Goal: Transaction & Acquisition: Purchase product/service

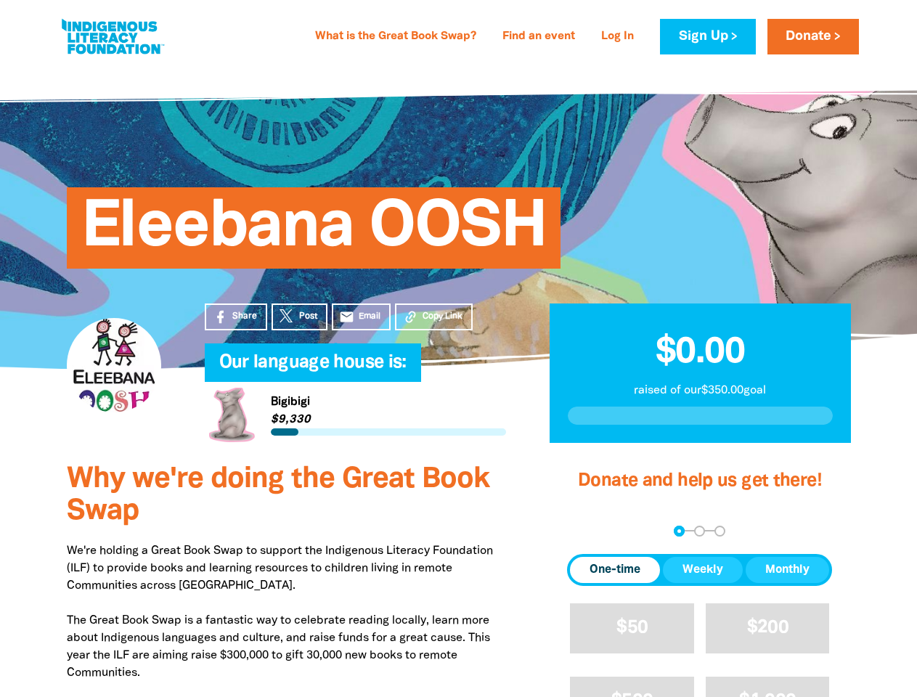
click at [458, 349] on h4 "Our language house is:﻿" at bounding box center [369, 363] width 301 height 29
click at [433, 317] on span "Copy Link" at bounding box center [443, 316] width 40 height 13
click at [587, 531] on div "arrow_back Back Step 1 Step 2 Step 3" at bounding box center [699, 531] width 265 height 11
click at [679, 531] on div "Navigate to step 1 of 3 to enter your donation amount" at bounding box center [679, 531] width 4 height 4
click at [615, 570] on span "One-time" at bounding box center [615, 569] width 51 height 17
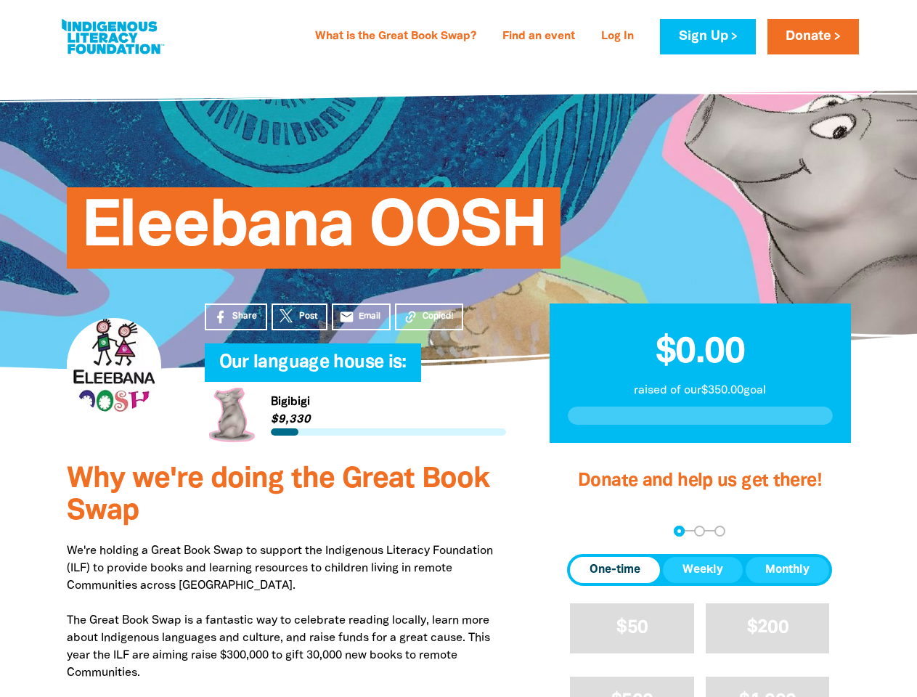
click at [703, 570] on span "Weekly" at bounding box center [703, 569] width 41 height 17
